Goal: Navigation & Orientation: Go to known website

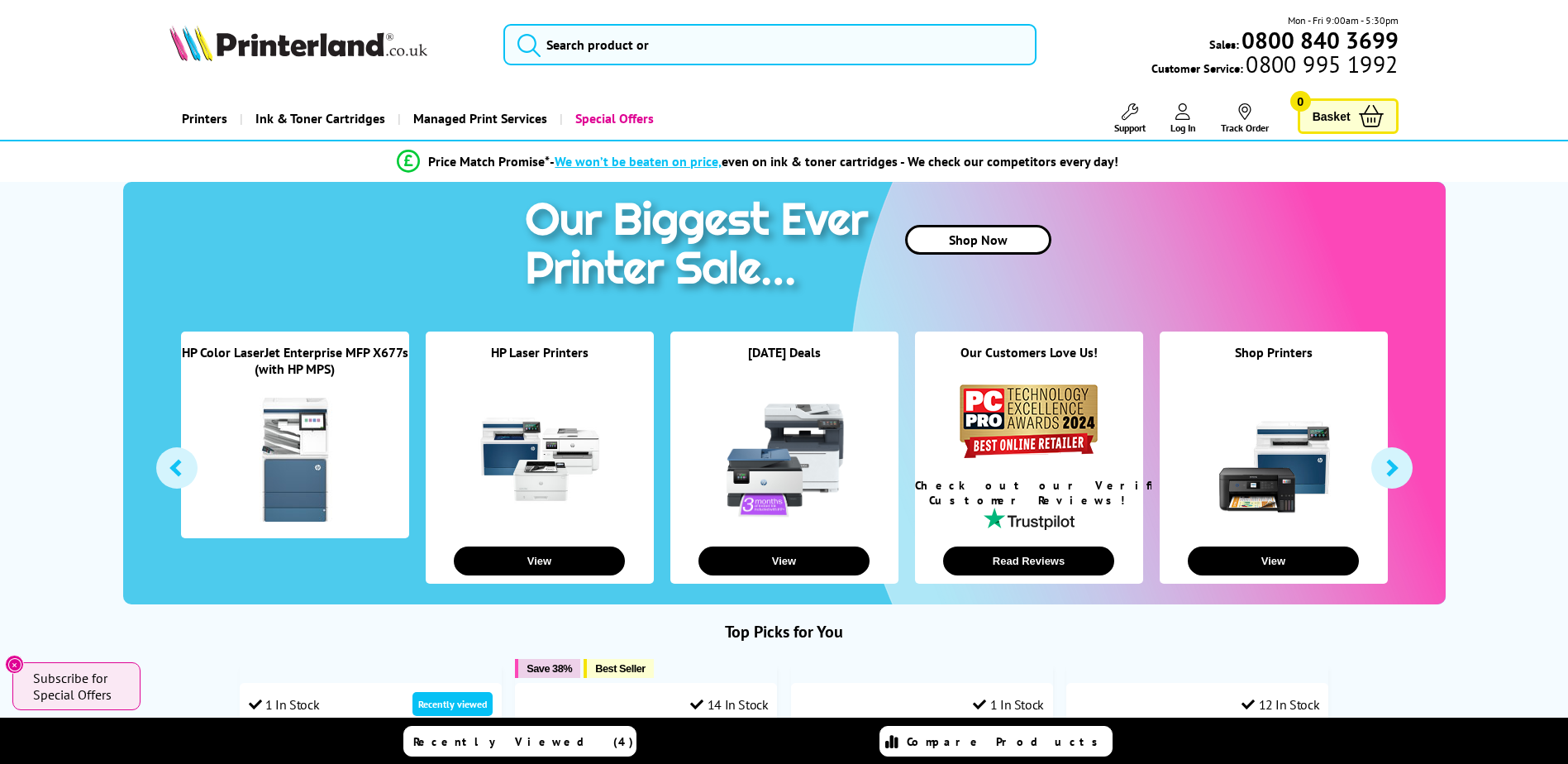
click at [259, 510] on link at bounding box center [295, 459] width 124 height 124
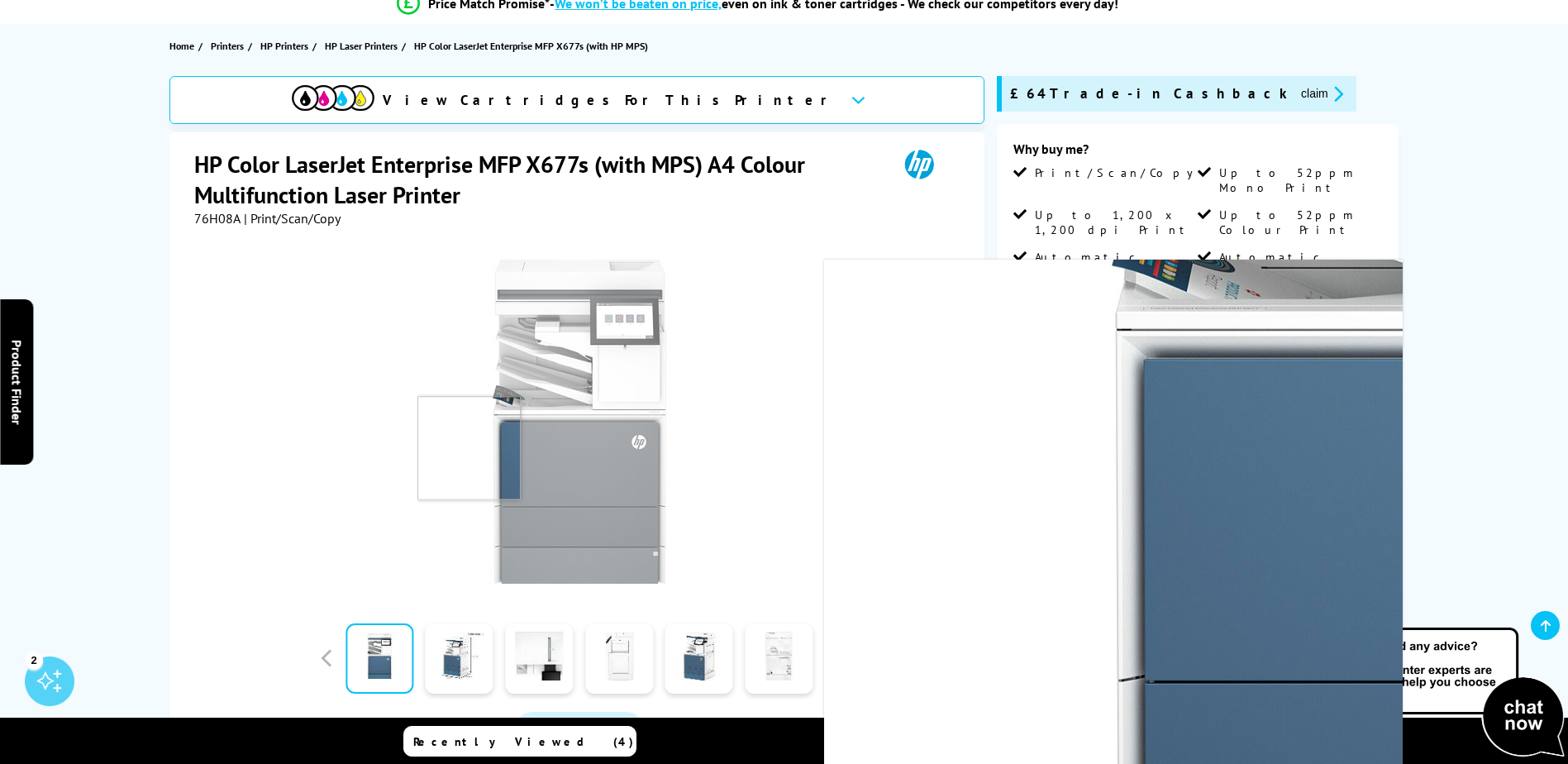
scroll to position [166, 0]
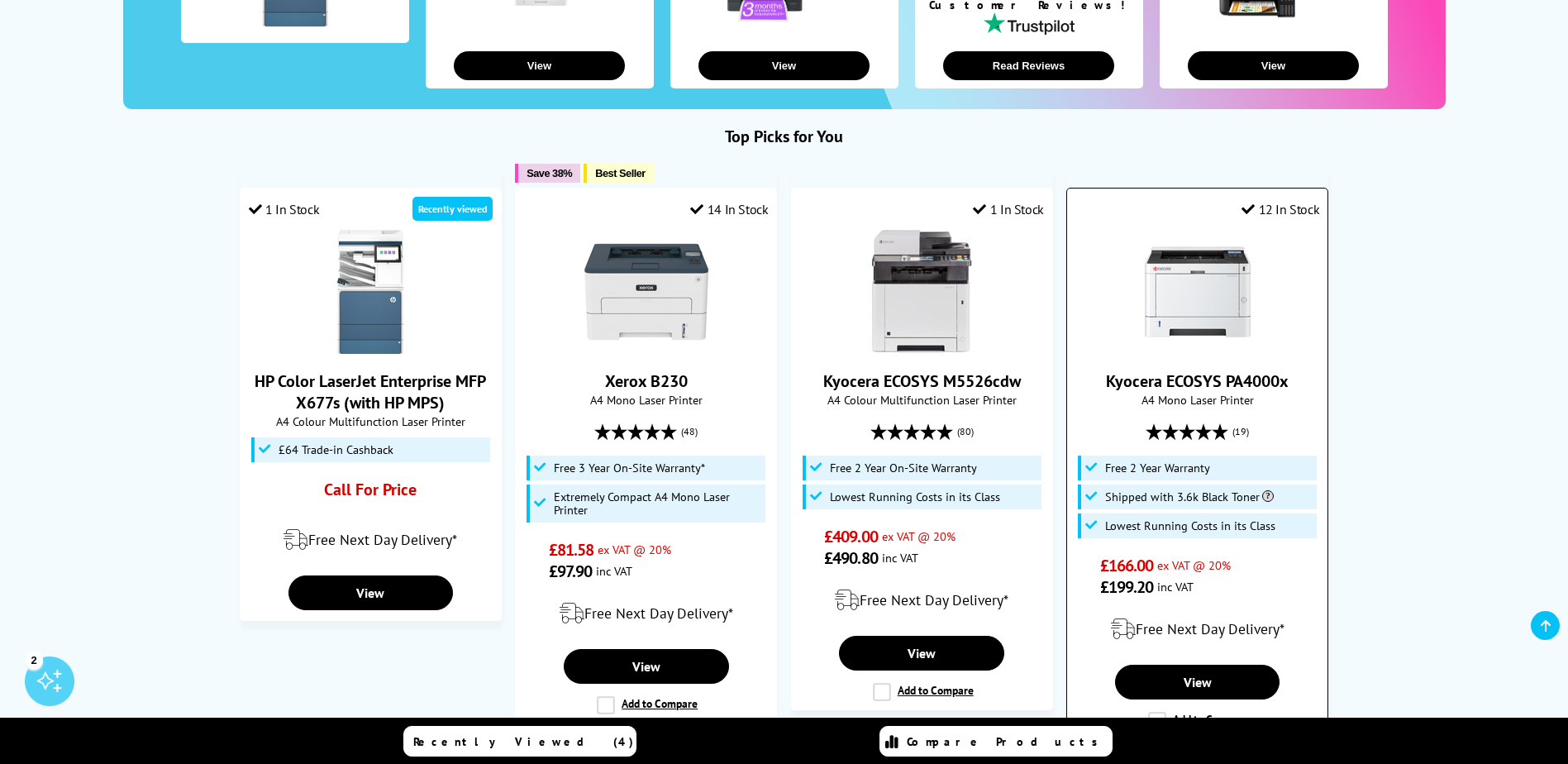
scroll to position [496, 0]
